Goal: Task Accomplishment & Management: Manage account settings

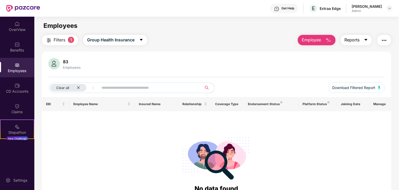
click at [365, 38] on icon "caret-down" at bounding box center [366, 40] width 4 height 4
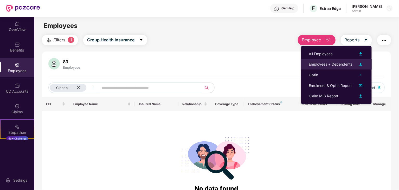
click at [362, 63] on img at bounding box center [360, 64] width 6 height 6
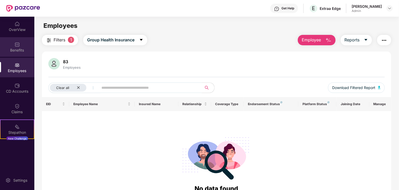
click at [15, 41] on div at bounding box center [17, 43] width 5 height 5
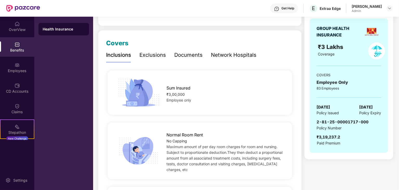
scroll to position [54, 0]
